Goal: Communication & Community: Answer question/provide support

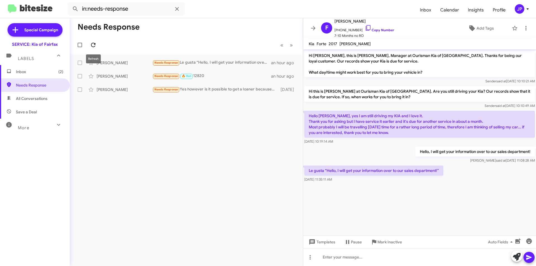
click at [97, 45] on span at bounding box center [93, 45] width 11 height 7
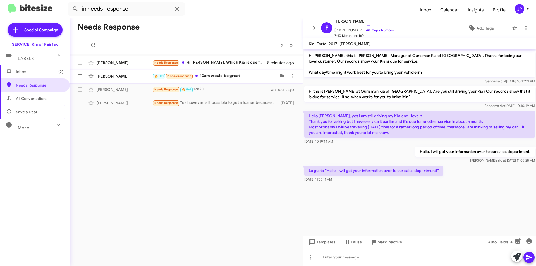
click at [232, 76] on div "🔥 Hot Needs Response 10am would be great" at bounding box center [214, 76] width 124 height 6
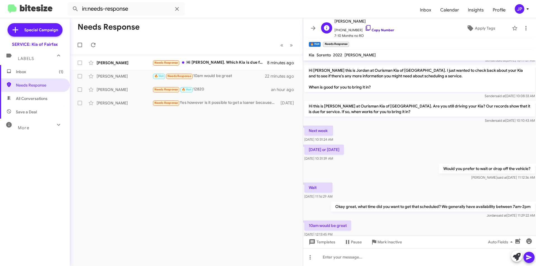
click at [366, 27] on icon at bounding box center [368, 28] width 5 height 6
click at [316, 241] on span "Templates" at bounding box center [322, 242] width 28 height 10
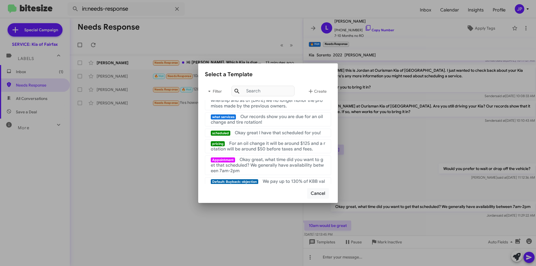
scroll to position [56, 0]
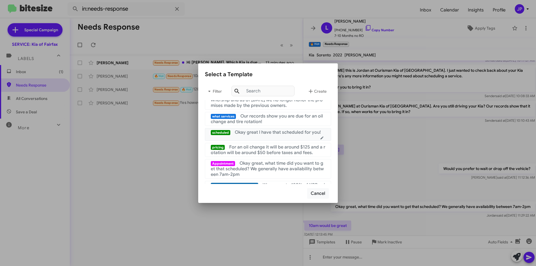
click at [242, 135] on span "Okay great I have that scheduled for you!" at bounding box center [278, 133] width 86 height 6
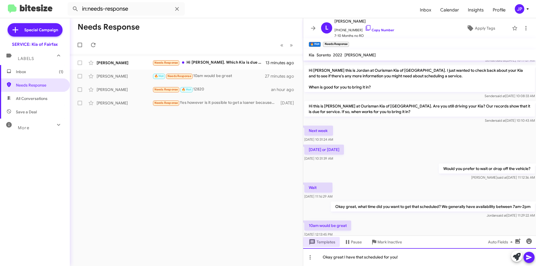
click at [396, 257] on div "Okay great I have that scheduled for you!" at bounding box center [419, 257] width 233 height 18
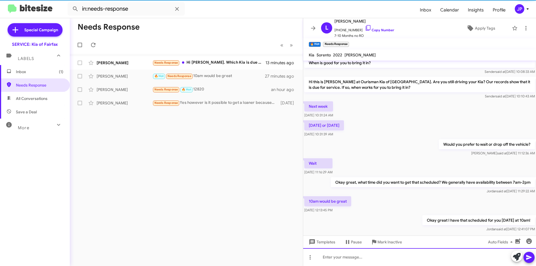
scroll to position [83, 0]
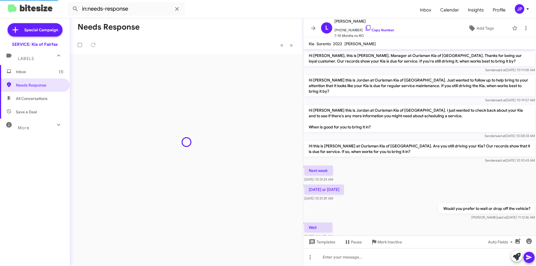
scroll to position [72, 0]
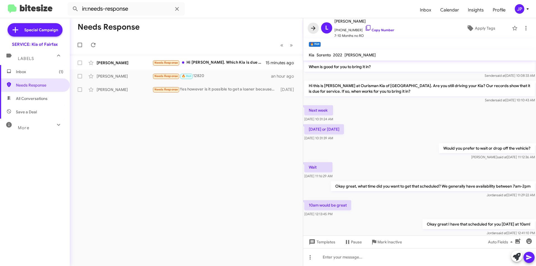
click at [313, 24] on button at bounding box center [313, 28] width 11 height 11
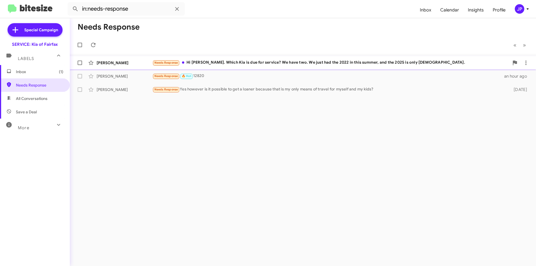
click at [321, 59] on div "[PERSON_NAME] Needs Response Hi [PERSON_NAME]. Which Kia is due for service? We…" at bounding box center [302, 62] width 457 height 11
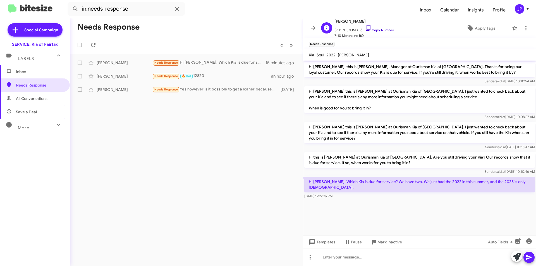
click at [365, 29] on icon at bounding box center [368, 28] width 7 height 7
drag, startPoint x: 172, startPoint y: 252, endPoint x: 174, endPoint y: 237, distance: 15.2
click at [171, 254] on div "Needs Response « Previous » Next [PERSON_NAME] Needs Response Hi [PERSON_NAME].…" at bounding box center [186, 142] width 233 height 248
click at [365, 29] on icon at bounding box center [368, 28] width 7 height 7
click at [320, 32] on div "D [PERSON_NAME] [PHONE_NUMBER] Copy Number 7-10 Months no RO" at bounding box center [356, 28] width 75 height 21
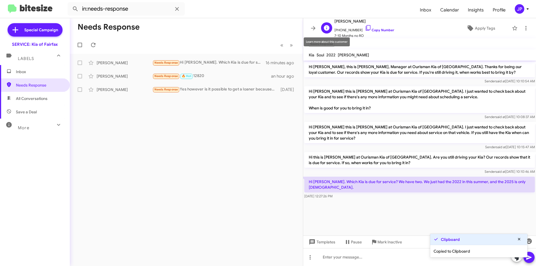
click at [325, 28] on icon at bounding box center [327, 28] width 6 height 6
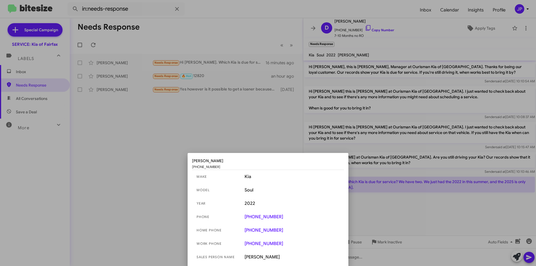
click at [263, 99] on div at bounding box center [268, 133] width 536 height 266
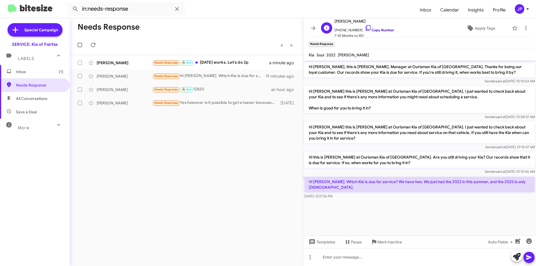
click at [365, 27] on icon at bounding box center [368, 28] width 7 height 7
click at [216, 93] on div "[PERSON_NAME] Needs Response 🔥 Hot 12820 2 hours ago" at bounding box center [186, 89] width 224 height 11
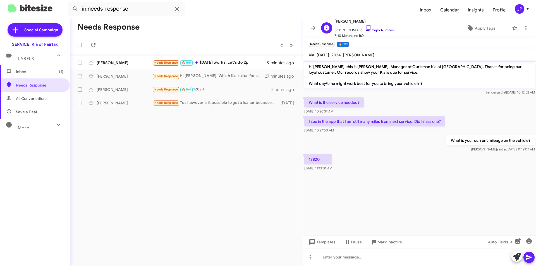
click at [365, 28] on icon at bounding box center [368, 28] width 7 height 7
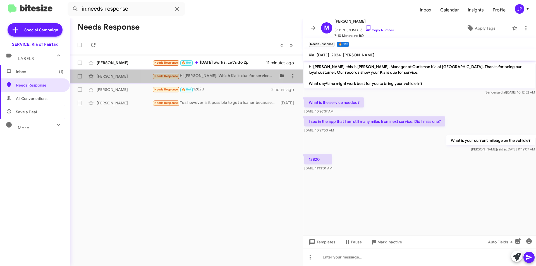
click at [211, 78] on div "Needs Response Hi [PERSON_NAME]. Which Kia is due for service? We have two. We …" at bounding box center [214, 76] width 124 height 6
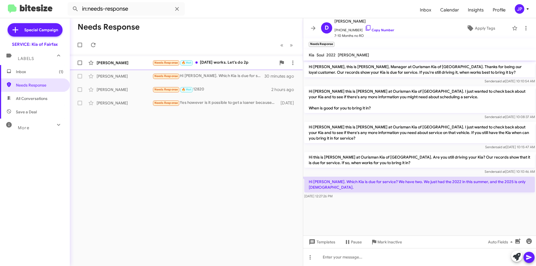
click at [221, 68] on div "[PERSON_NAME] Needs Response 🔥 Hot [DATE] works. Let's do 2p 12 minutes ago" at bounding box center [186, 62] width 224 height 11
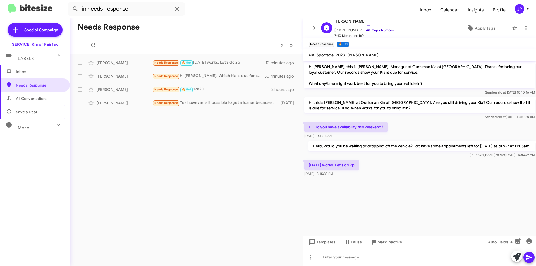
click at [365, 28] on icon at bounding box center [368, 28] width 7 height 7
click at [319, 243] on span "Templates" at bounding box center [322, 242] width 28 height 10
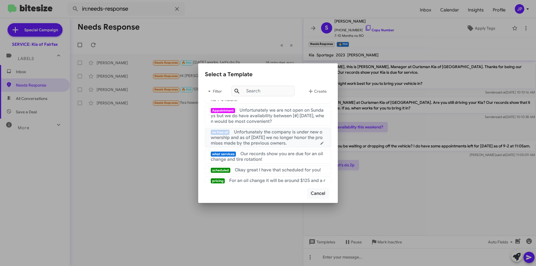
scroll to position [28, 0]
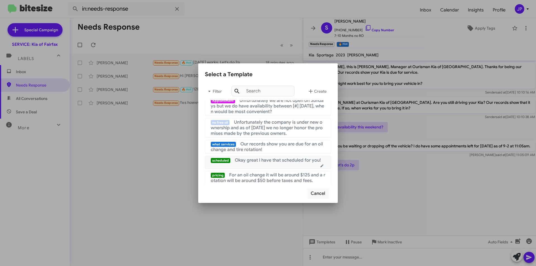
click at [275, 163] on span "Okay great I have that scheduled for you!" at bounding box center [278, 161] width 86 height 6
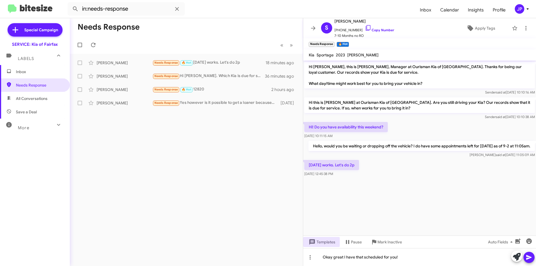
click at [303, 237] on button "Templates" at bounding box center [321, 242] width 37 height 10
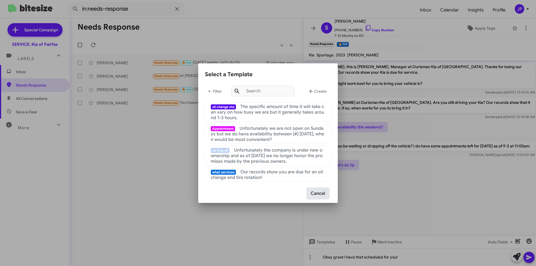
click at [316, 195] on button "Cancel" at bounding box center [318, 193] width 22 height 11
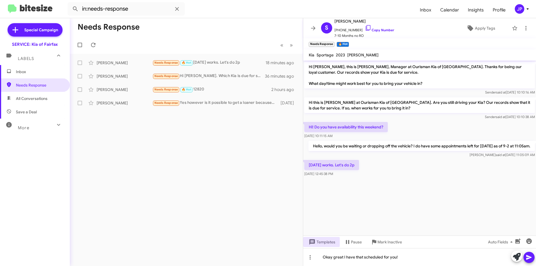
click at [532, 256] on icon at bounding box center [529, 257] width 7 height 7
click at [311, 27] on icon at bounding box center [313, 28] width 7 height 7
